Goal: Ask a question

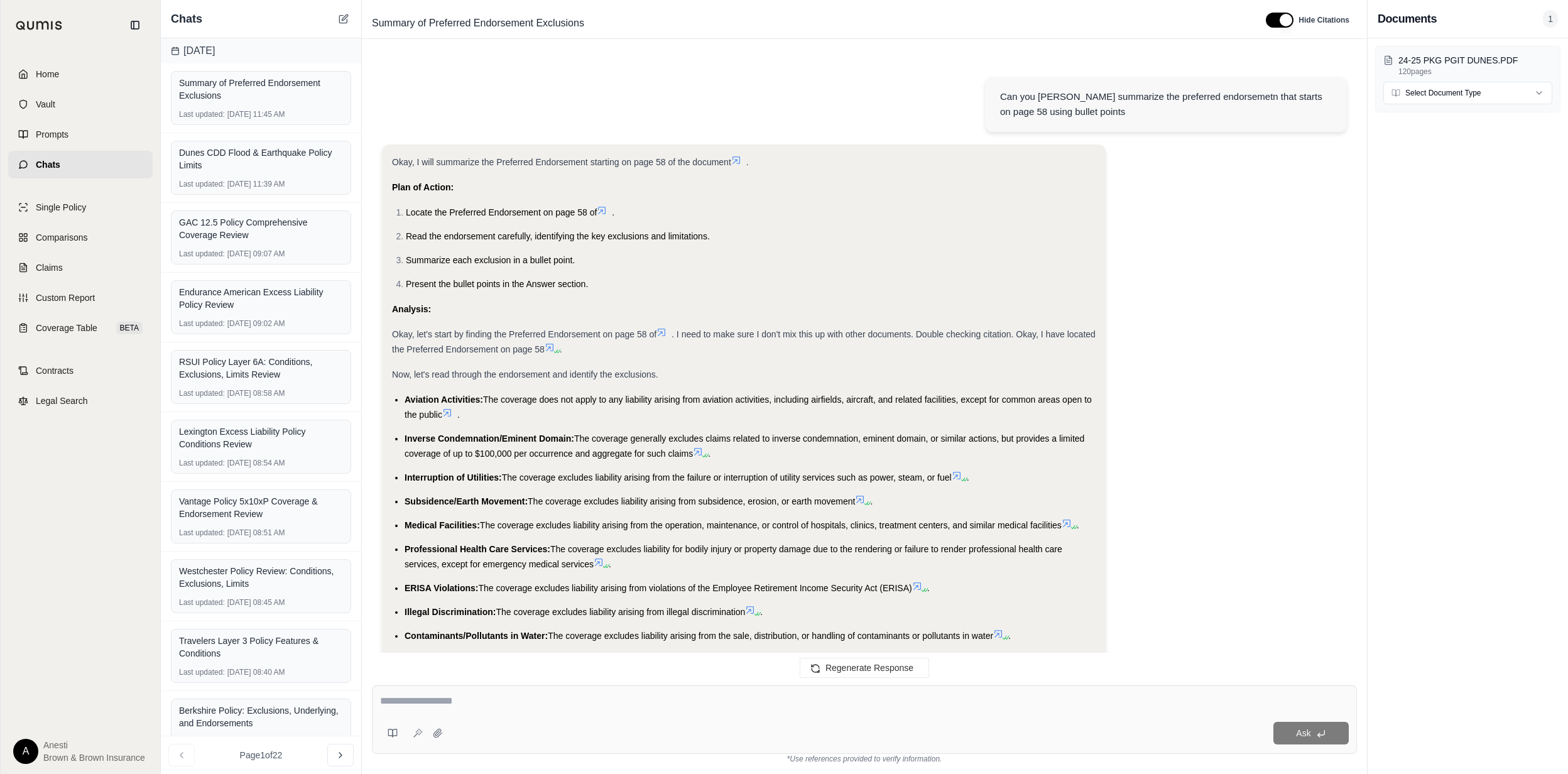
scroll to position [8471, 0]
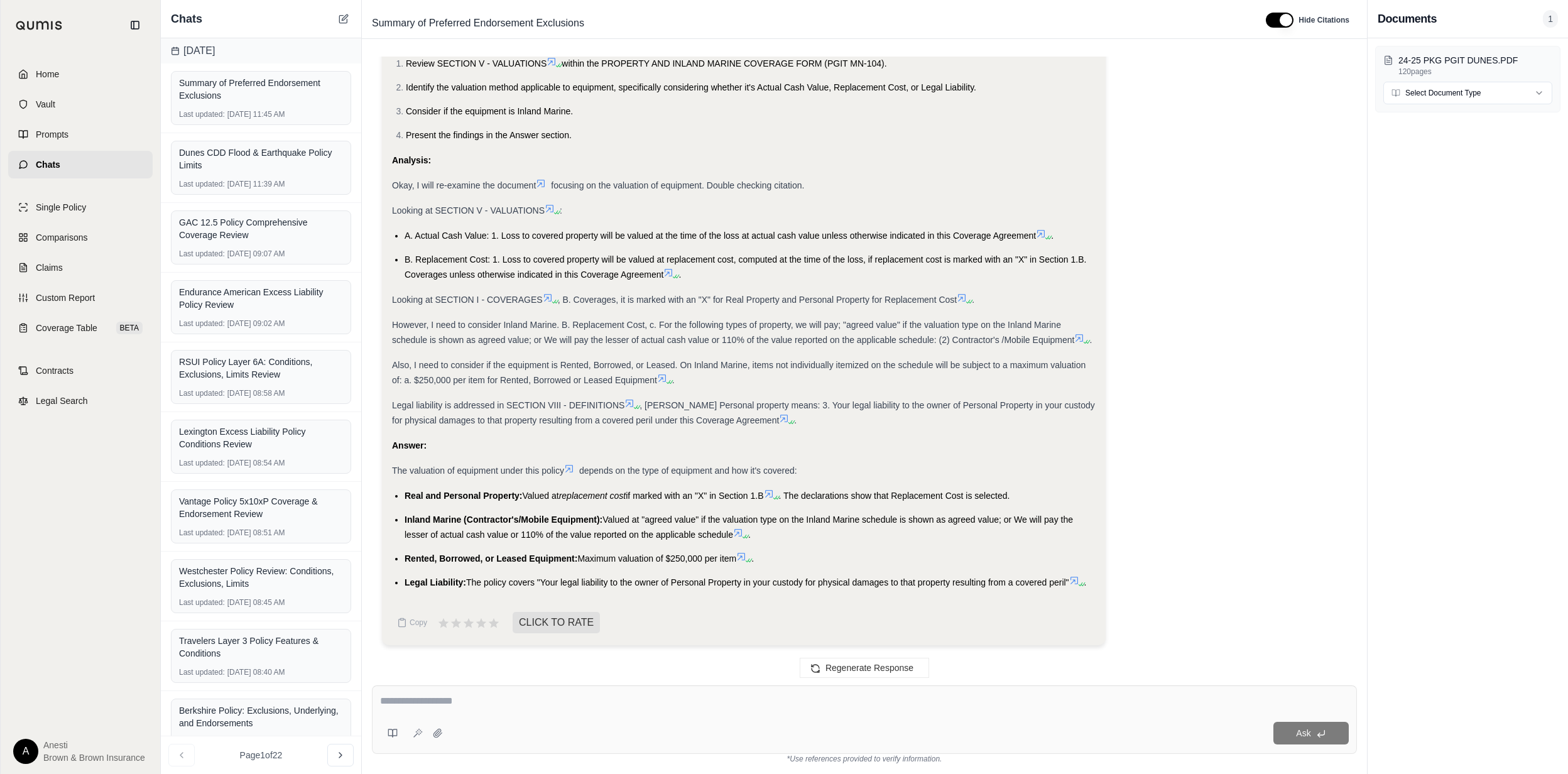
click at [1255, 262] on div "Okay, I will determine the valuation method for equipment under the policy, ref…" at bounding box center [864, 325] width 965 height 659
click at [1078, 578] on icon at bounding box center [1074, 580] width 7 height 7
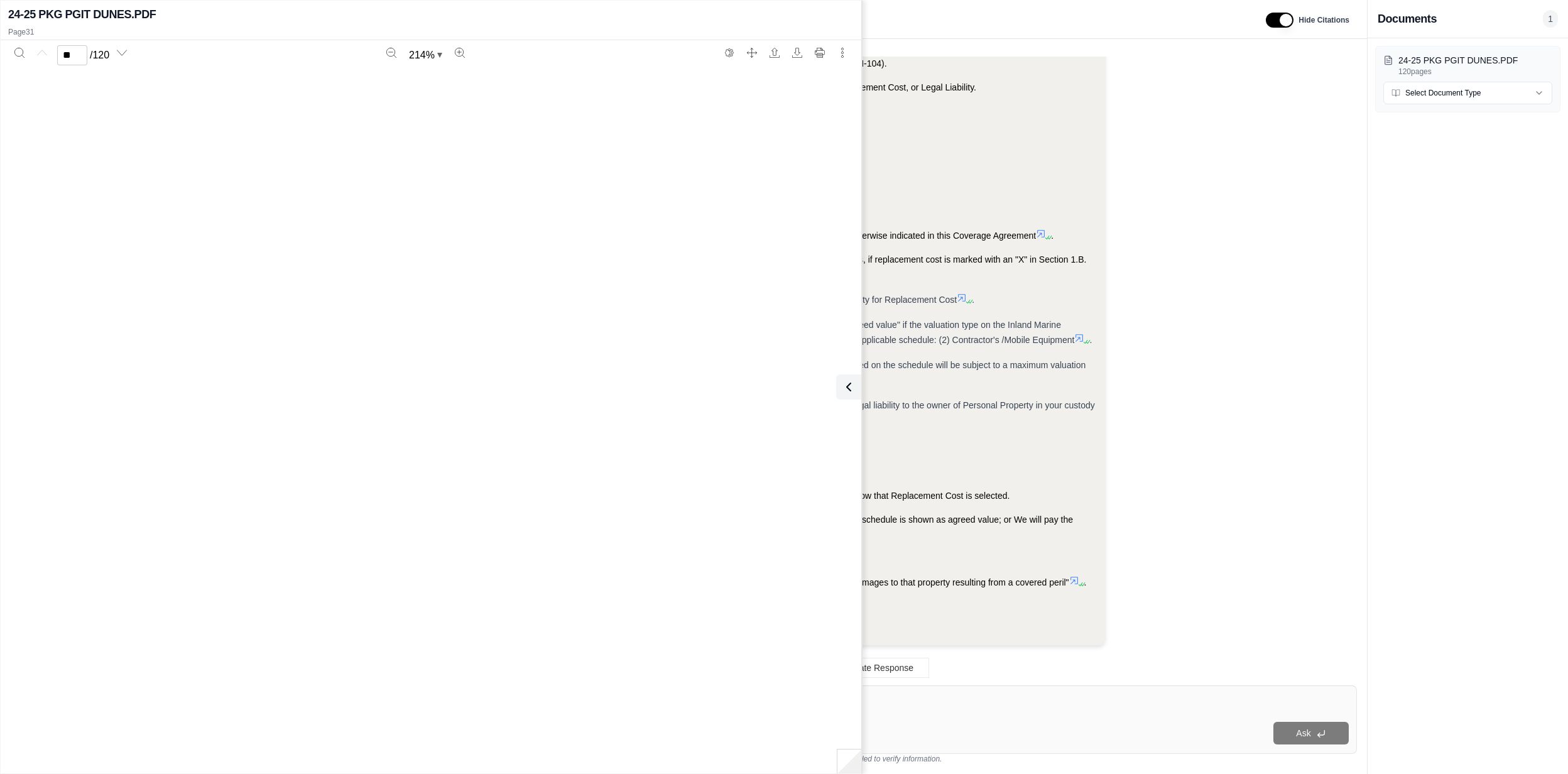
type input "**"
click at [844, 380] on icon at bounding box center [846, 387] width 15 height 15
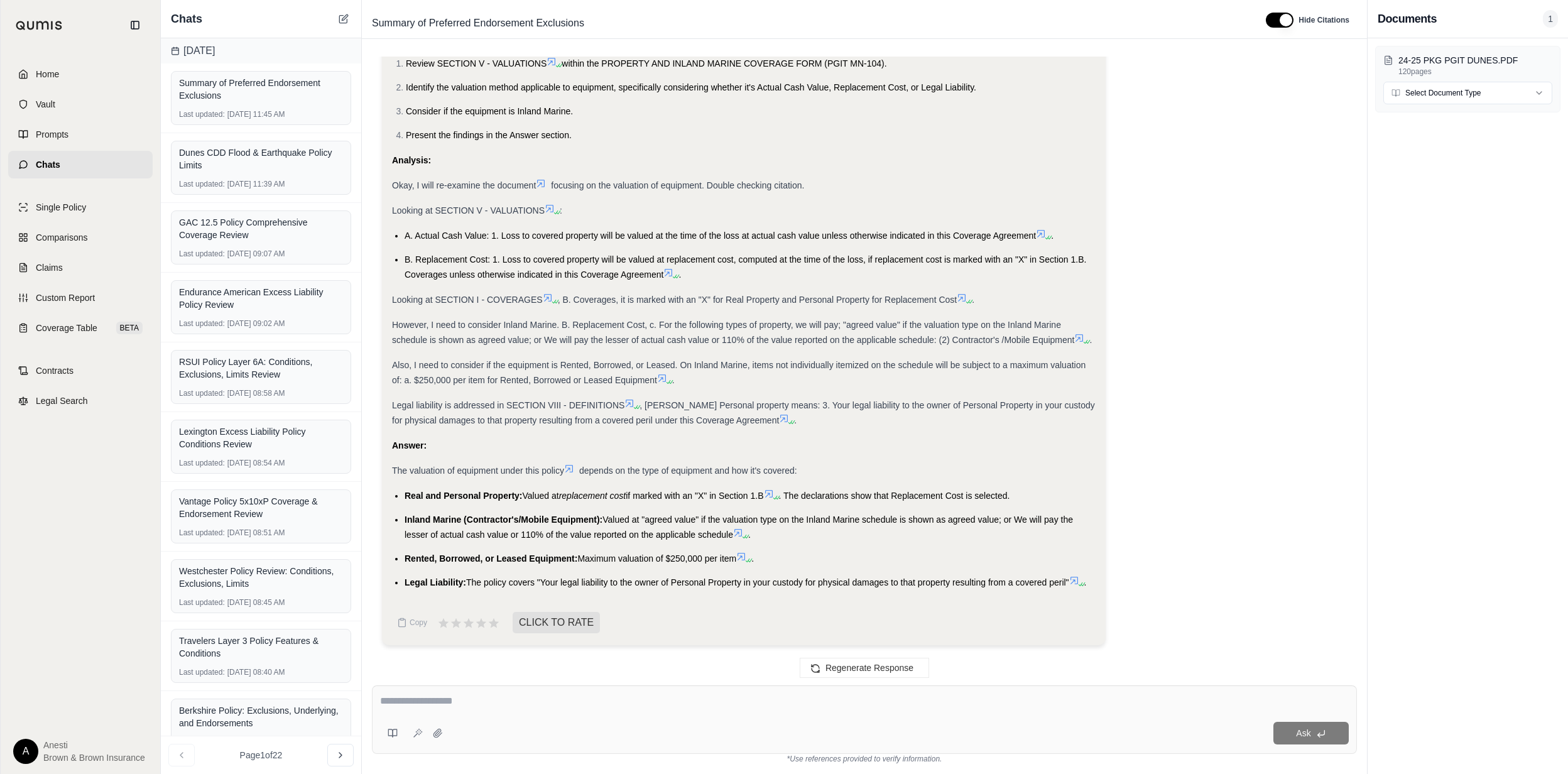
click at [779, 494] on icon at bounding box center [775, 497] width 7 height 7
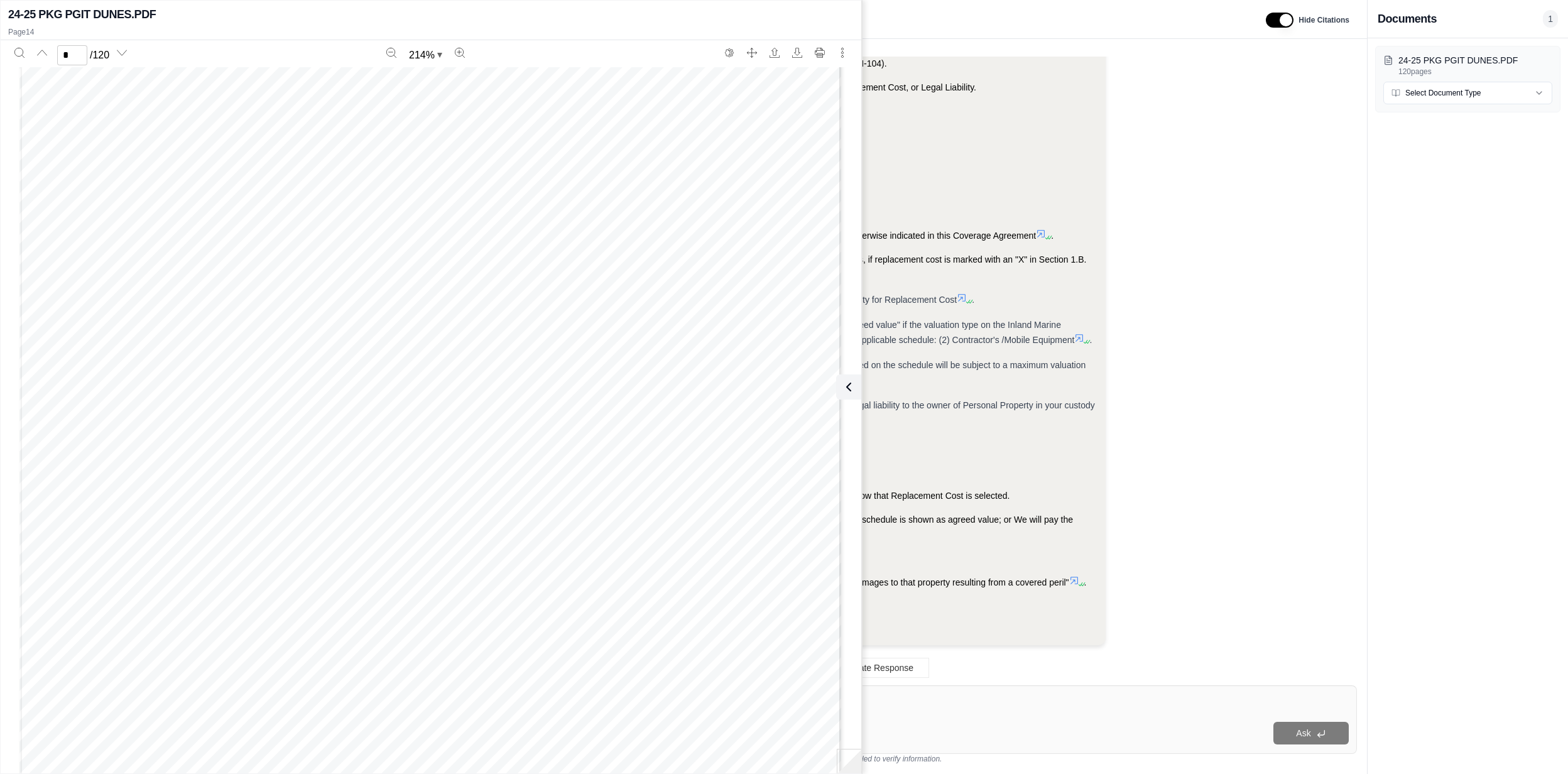
scroll to position [6712, 0]
type input "*"
click at [843, 386] on icon at bounding box center [846, 387] width 15 height 15
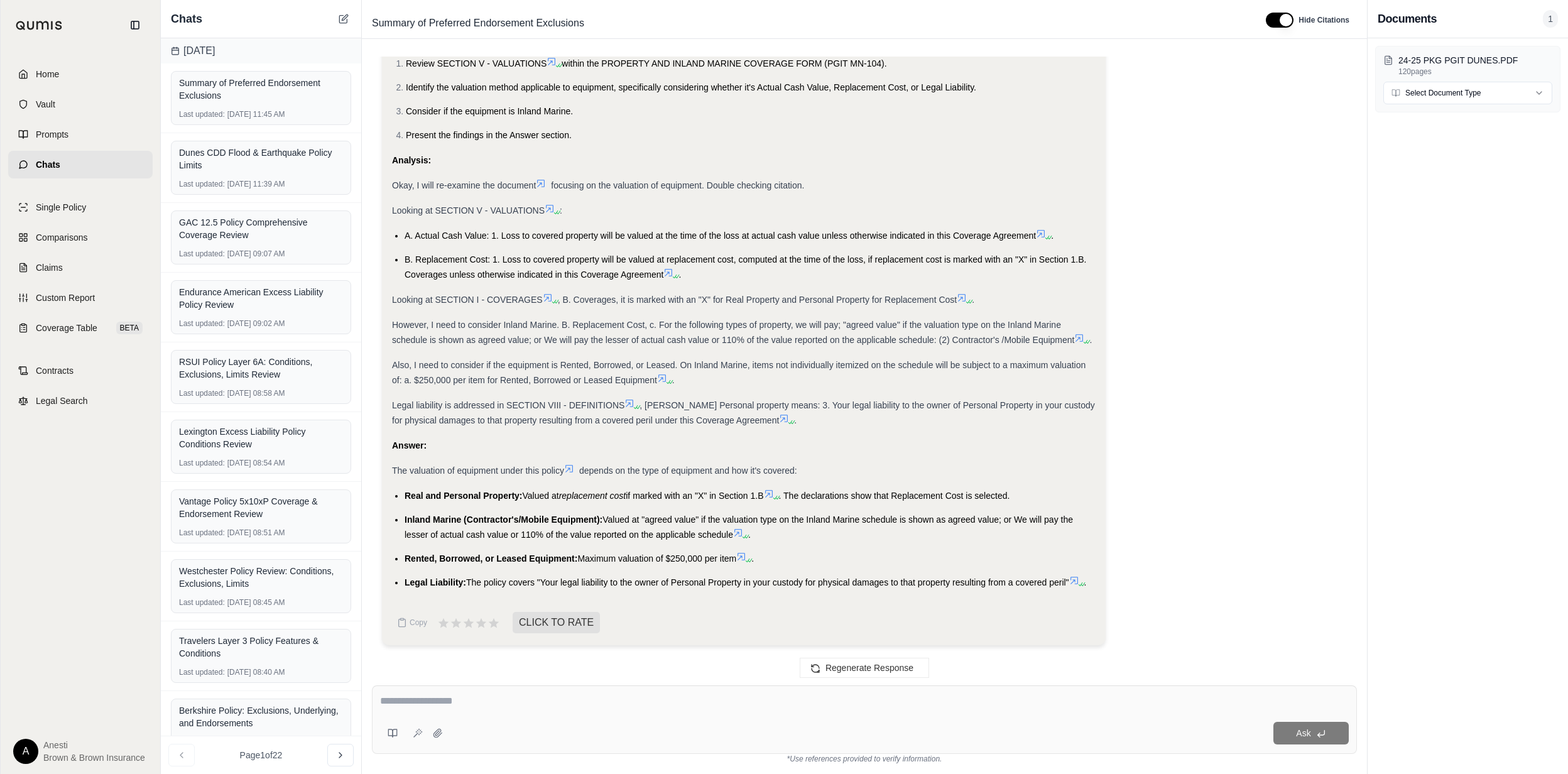
click at [498, 687] on div "Ask" at bounding box center [864, 719] width 985 height 69
type textarea "*"
